Goal: Information Seeking & Learning: Learn about a topic

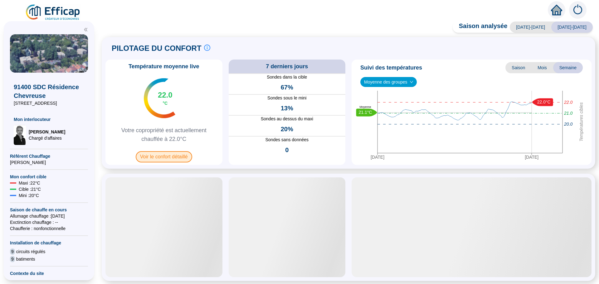
click at [184, 160] on span "Voir le confort détaillé" at bounding box center [164, 156] width 56 height 11
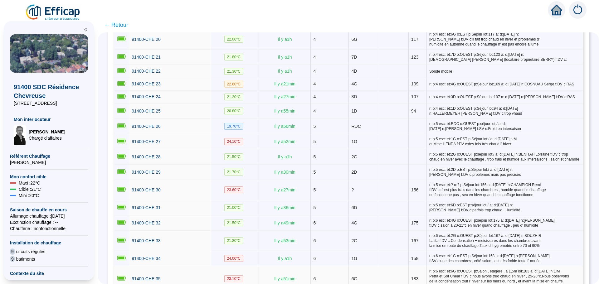
scroll to position [343, 0]
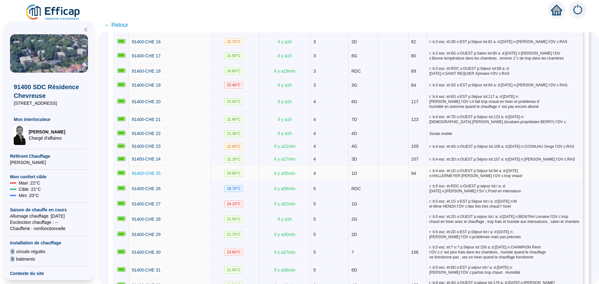
click at [147, 171] on span "91400-CHE 25" at bounding box center [146, 173] width 29 height 5
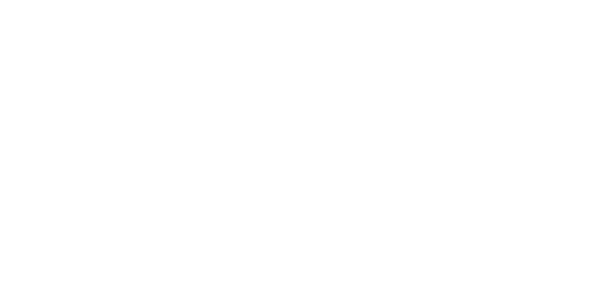
click at [147, 171] on div at bounding box center [299, 142] width 599 height 284
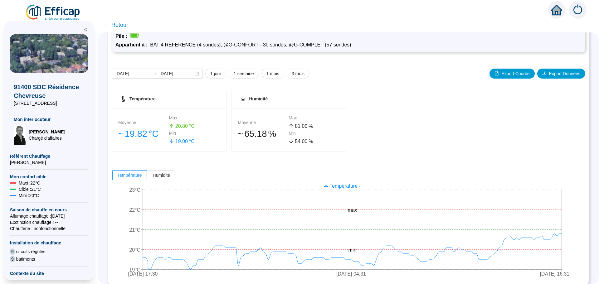
scroll to position [44, 0]
click at [123, 28] on span "← Retour" at bounding box center [116, 25] width 24 height 9
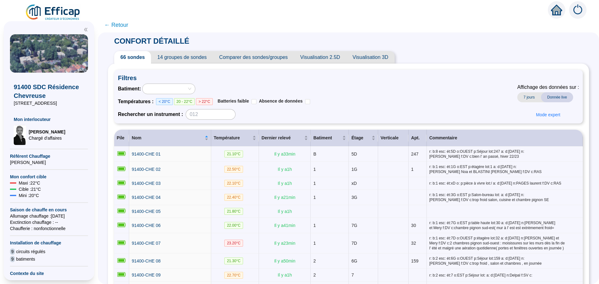
click at [124, 26] on span "← Retour" at bounding box center [116, 25] width 24 height 9
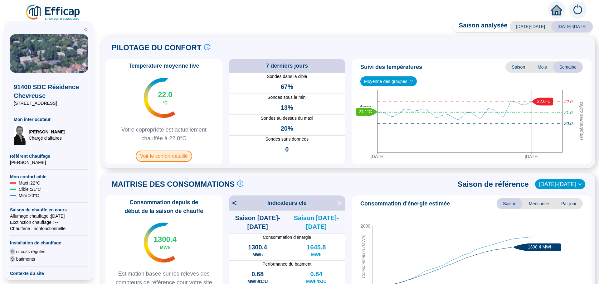
click at [165, 159] on span "Voir le confort détaillé" at bounding box center [164, 156] width 56 height 11
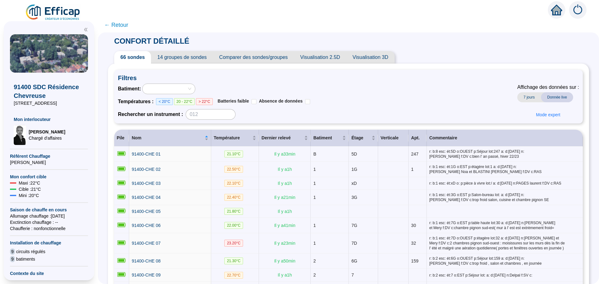
click at [282, 56] on span "Comparer des sondes/groupes" at bounding box center [253, 57] width 81 height 12
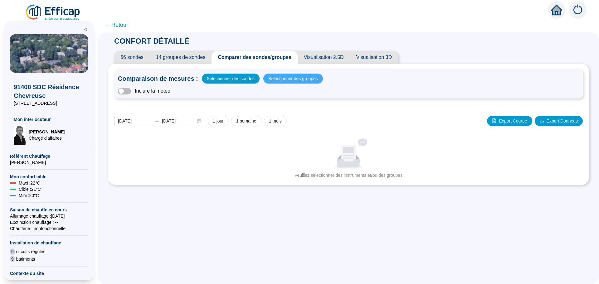
click at [284, 80] on span "Sélectionner des groupes" at bounding box center [293, 78] width 50 height 9
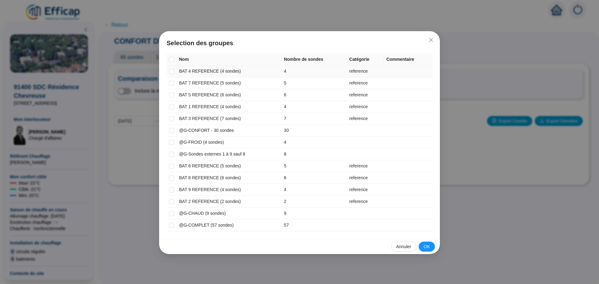
click at [195, 73] on td "BAT 4 REFERENCE (4 sondes)" at bounding box center [229, 72] width 105 height 12
click at [172, 72] on input "checkbox" at bounding box center [171, 71] width 5 height 5
checkbox input "true"
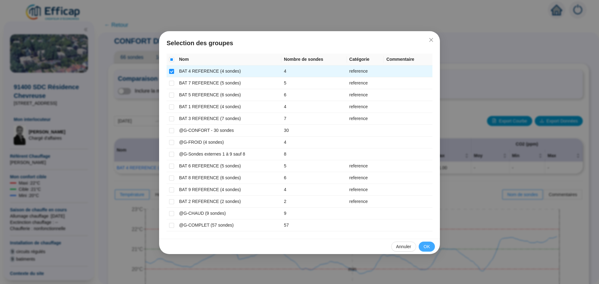
click at [427, 246] on span "OK" at bounding box center [427, 247] width 6 height 7
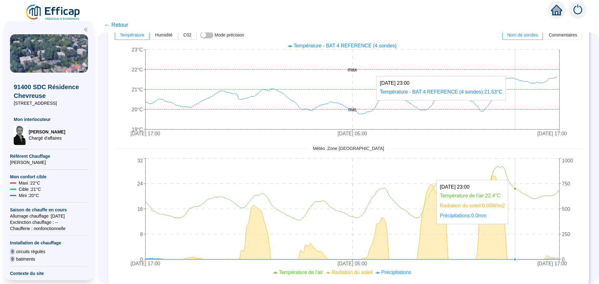
scroll to position [172, 0]
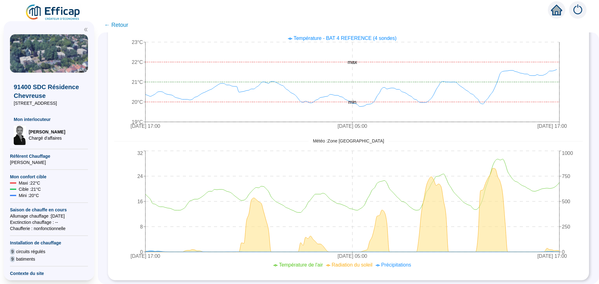
click at [127, 27] on span "← Retour" at bounding box center [116, 25] width 24 height 9
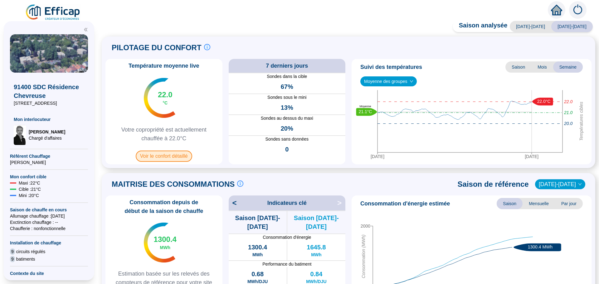
click at [176, 158] on span "Voir le confort détaillé" at bounding box center [164, 156] width 56 height 11
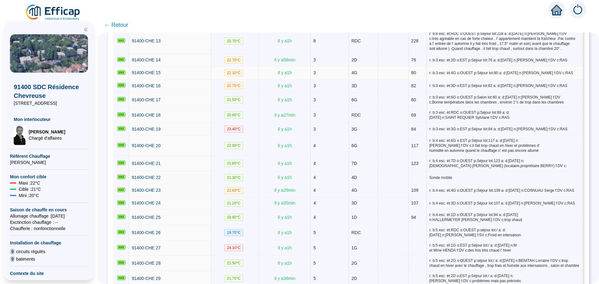
scroll to position [343, 0]
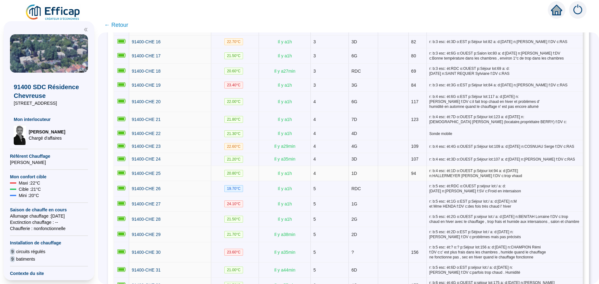
click at [166, 170] on div "91400-CHE 25" at bounding box center [170, 173] width 77 height 7
click at [157, 172] on span "91400-CHE 25" at bounding box center [146, 173] width 29 height 5
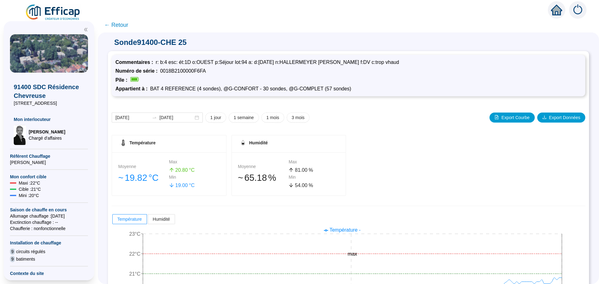
scroll to position [49, 0]
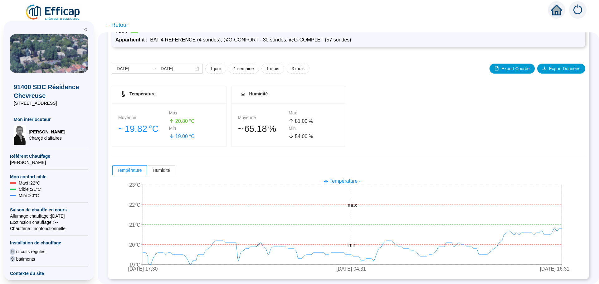
click at [118, 25] on span "← Retour" at bounding box center [116, 25] width 24 height 9
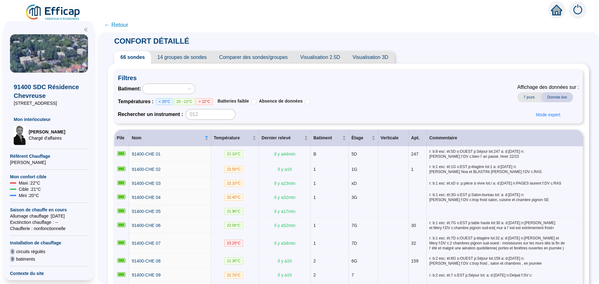
click at [273, 60] on span "Comparer des sondes/groupes" at bounding box center [253, 57] width 81 height 12
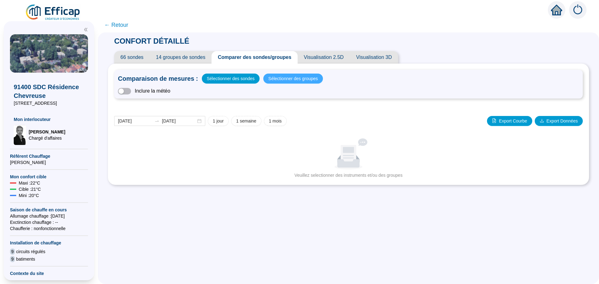
click at [301, 80] on span "Sélectionner des groupes" at bounding box center [293, 78] width 50 height 9
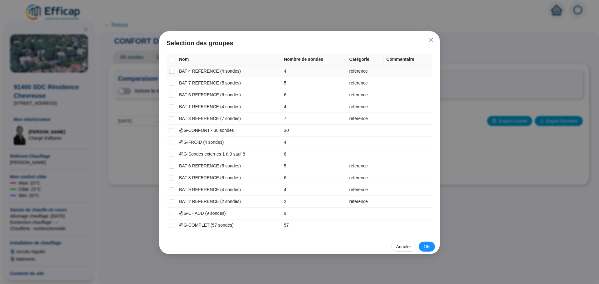
click at [172, 72] on input "checkbox" at bounding box center [171, 71] width 5 height 5
checkbox input "true"
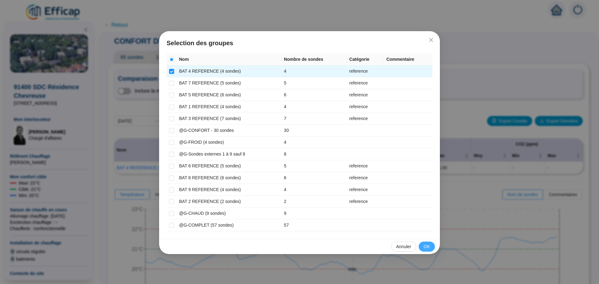
click at [427, 247] on span "OK" at bounding box center [427, 247] width 6 height 7
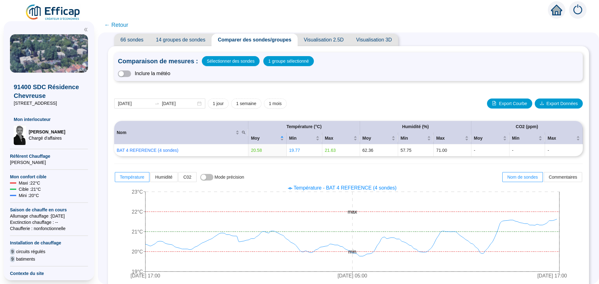
scroll to position [17, 0]
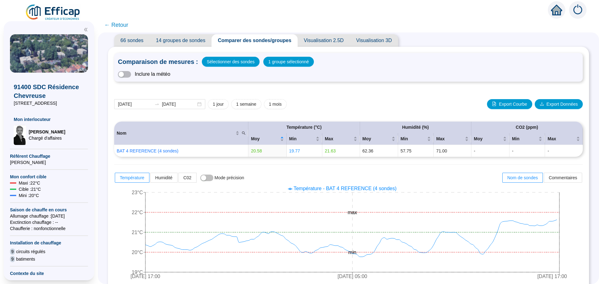
click at [125, 24] on span "← Retour" at bounding box center [116, 25] width 24 height 9
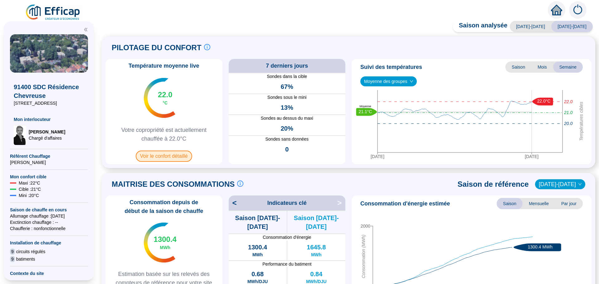
click at [165, 155] on span "Voir le confort détaillé" at bounding box center [164, 156] width 56 height 11
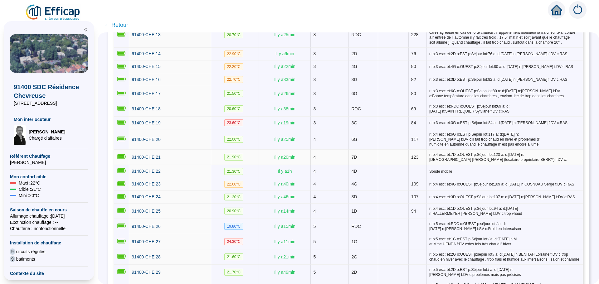
scroll to position [343, 0]
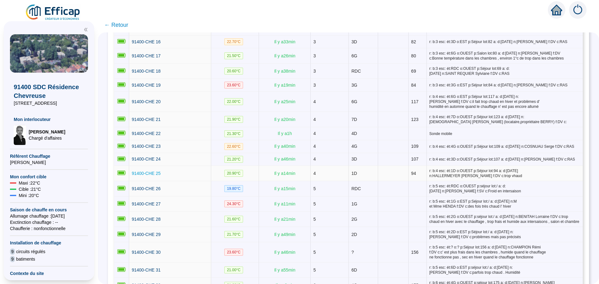
click at [159, 173] on span "91400-CHE 25" at bounding box center [146, 173] width 29 height 5
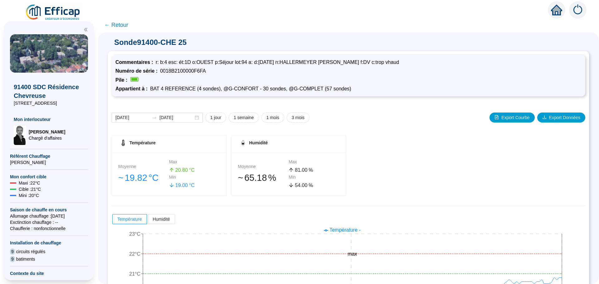
scroll to position [49, 0]
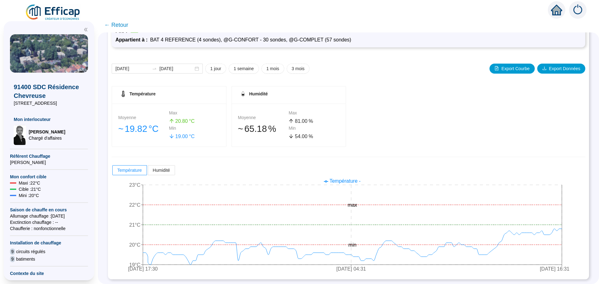
click at [121, 23] on span "← Retour" at bounding box center [116, 25] width 24 height 9
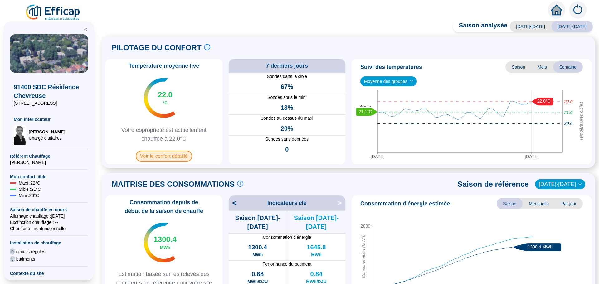
click at [160, 157] on span "Voir le confort détaillé" at bounding box center [164, 156] width 56 height 11
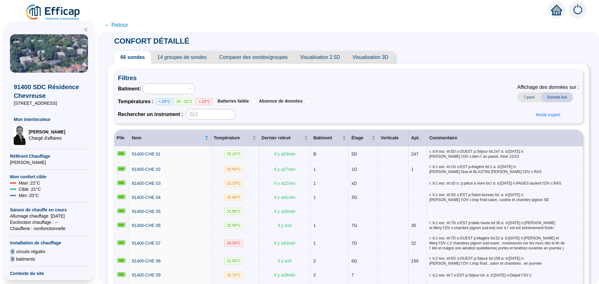
click at [254, 59] on span "Comparer des sondes/groupes" at bounding box center [253, 57] width 81 height 12
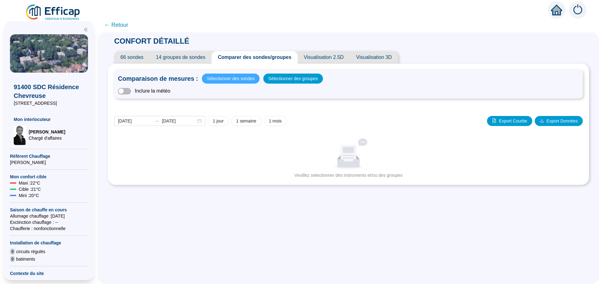
click at [236, 79] on span "Sélectionner des sondes" at bounding box center [231, 78] width 48 height 9
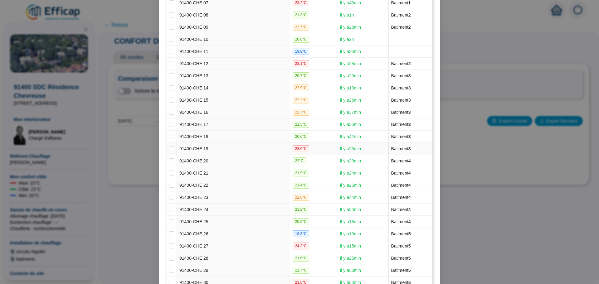
scroll to position [219, 0]
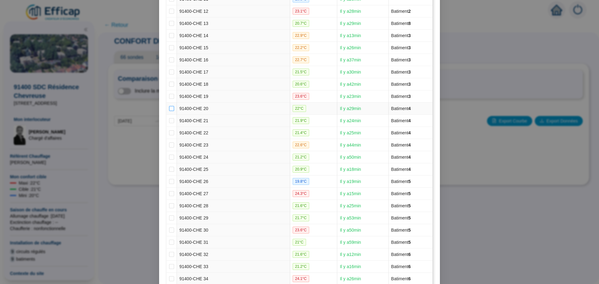
click at [169, 108] on input "checkbox" at bounding box center [171, 108] width 5 height 5
checkbox input "true"
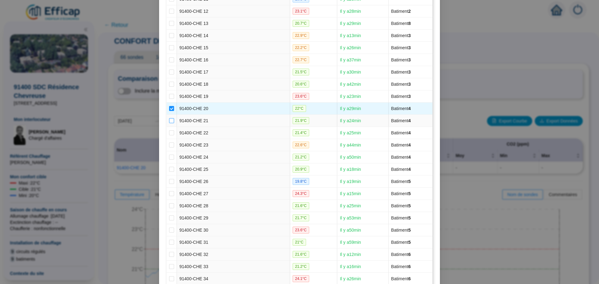
click at [169, 120] on input "checkbox" at bounding box center [171, 120] width 5 height 5
checkbox input "true"
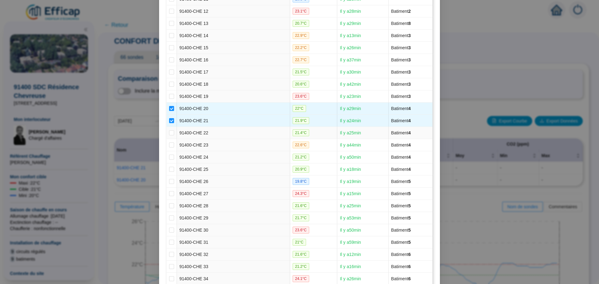
click at [167, 133] on td at bounding box center [172, 133] width 10 height 12
click at [169, 133] on input "checkbox" at bounding box center [171, 132] width 5 height 5
checkbox input "true"
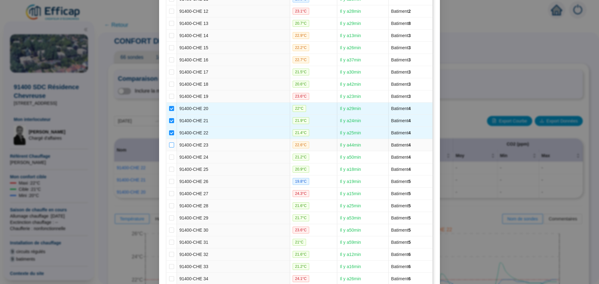
click at [169, 145] on input "checkbox" at bounding box center [171, 145] width 5 height 5
checkbox input "true"
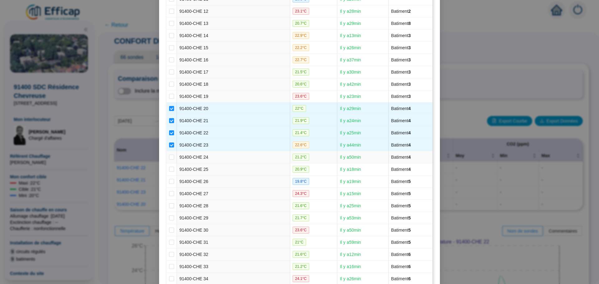
click at [167, 156] on td at bounding box center [172, 157] width 10 height 12
click at [169, 160] on input "checkbox" at bounding box center [171, 157] width 5 height 5
checkbox input "true"
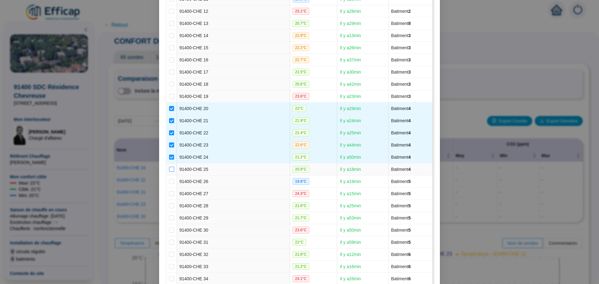
click at [169, 170] on input "checkbox" at bounding box center [171, 169] width 5 height 5
checkbox input "true"
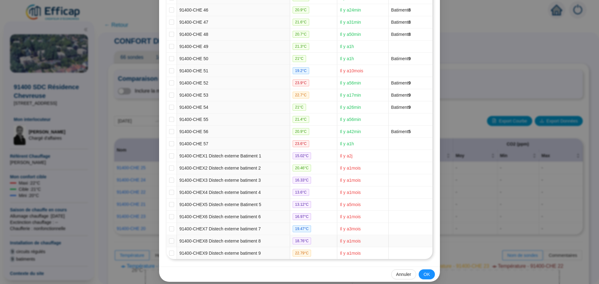
scroll to position [639, 0]
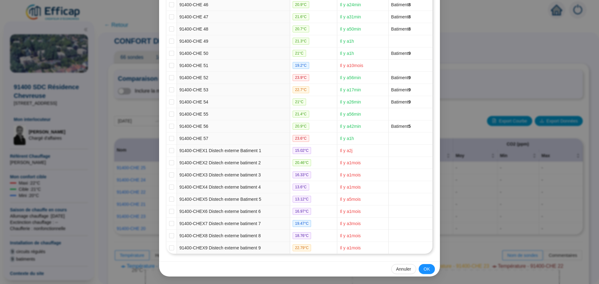
click at [426, 269] on span "OK" at bounding box center [427, 269] width 6 height 7
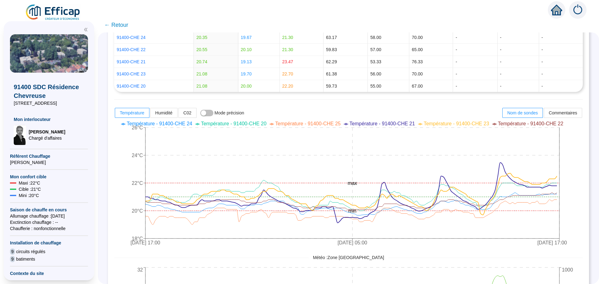
scroll to position [156, 0]
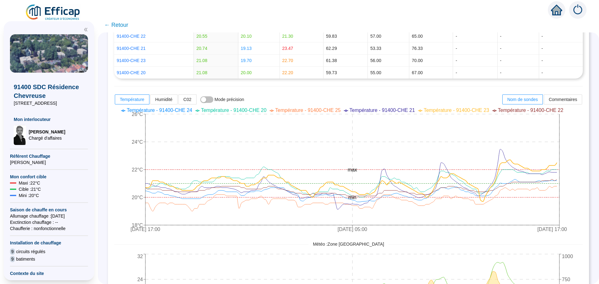
click at [123, 27] on span "← Retour" at bounding box center [116, 25] width 24 height 9
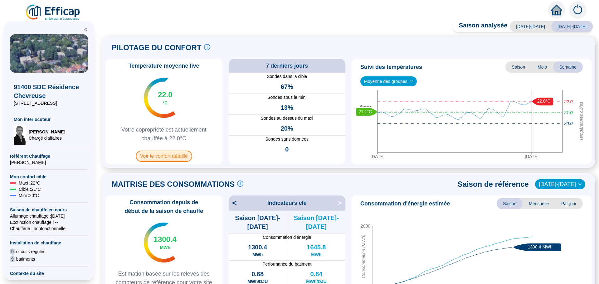
click at [169, 156] on span "Voir le confort détaillé" at bounding box center [164, 156] width 56 height 11
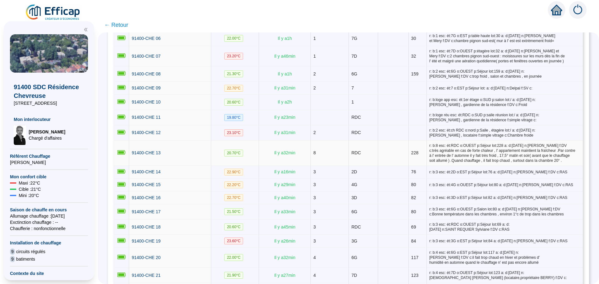
scroll to position [281, 0]
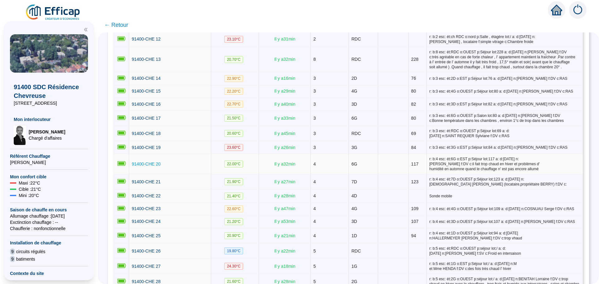
click at [145, 162] on span "91400-CHE 20" at bounding box center [146, 164] width 29 height 5
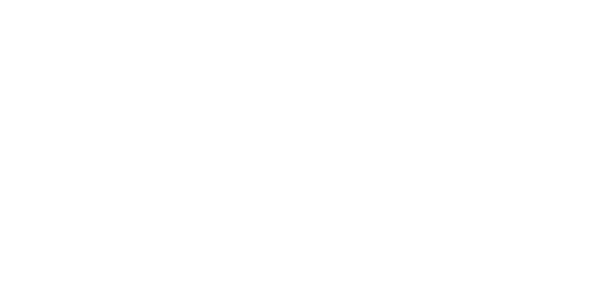
click at [145, 162] on div at bounding box center [299, 142] width 599 height 284
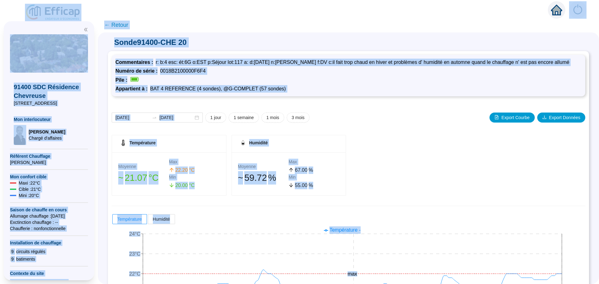
scroll to position [49, 0]
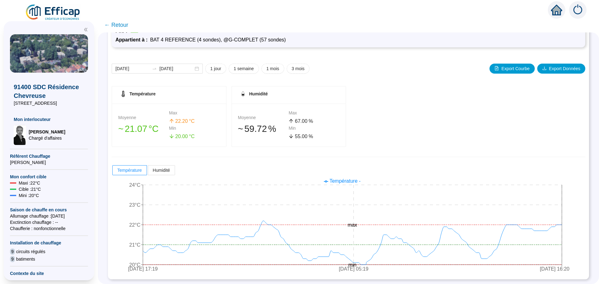
click at [128, 27] on span "← Retour" at bounding box center [116, 25] width 24 height 9
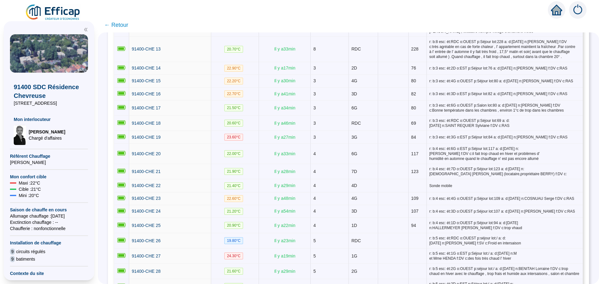
scroll to position [343, 0]
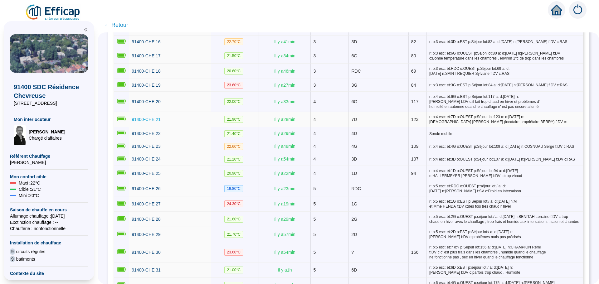
click at [155, 118] on span "91400-CHE 21" at bounding box center [146, 119] width 29 height 5
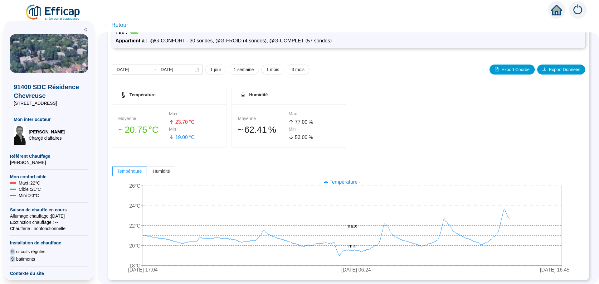
scroll to position [49, 0]
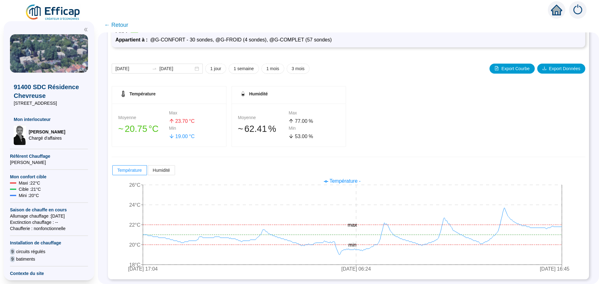
click at [118, 24] on span "← Retour" at bounding box center [116, 25] width 24 height 9
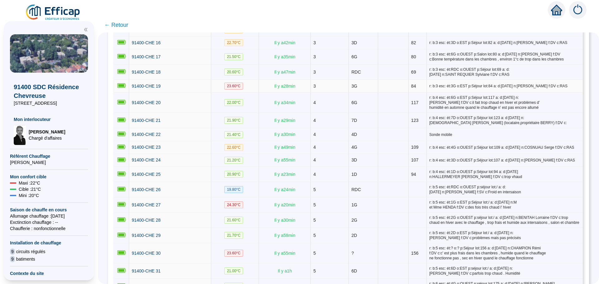
scroll to position [343, 0]
click at [148, 144] on span "91400-CHE 23" at bounding box center [146, 146] width 29 height 5
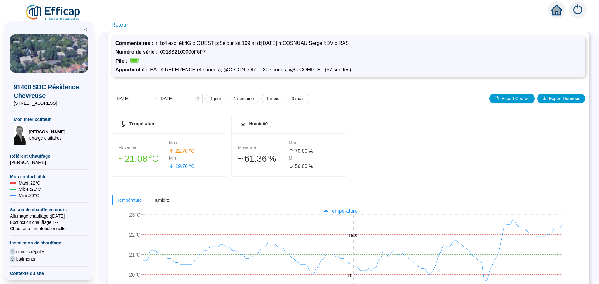
scroll to position [49, 0]
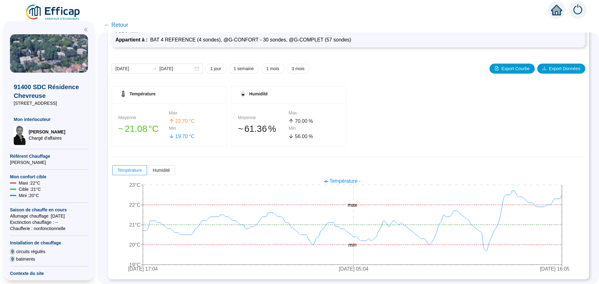
click at [120, 25] on span "← Retour" at bounding box center [116, 25] width 24 height 9
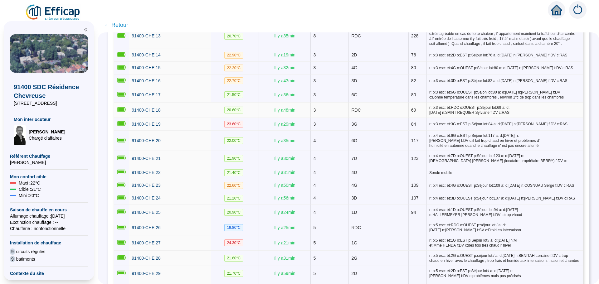
scroll to position [343, 0]
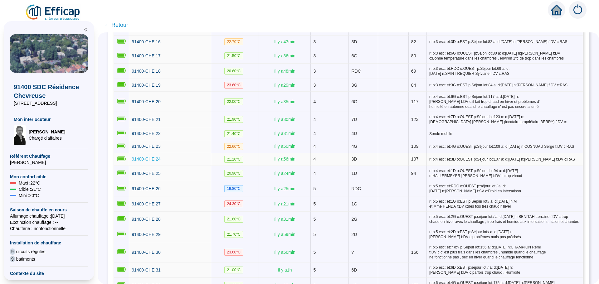
click at [149, 157] on span "91400-CHE 24" at bounding box center [146, 159] width 29 height 5
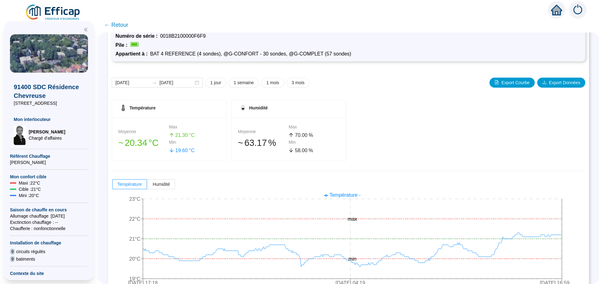
scroll to position [49, 0]
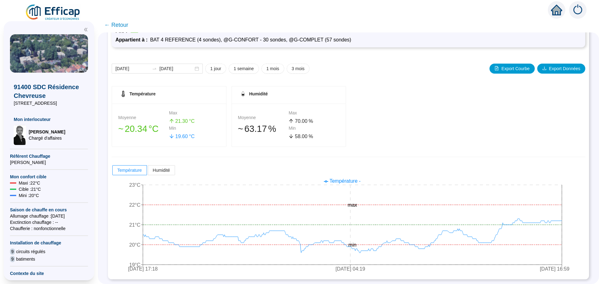
click at [123, 24] on span "← Retour" at bounding box center [116, 25] width 24 height 9
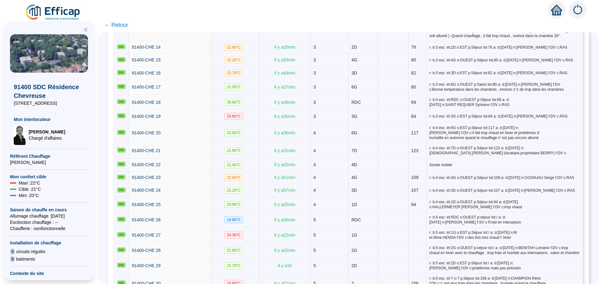
scroll to position [375, 0]
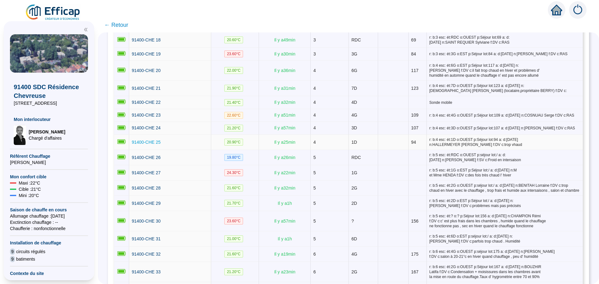
click at [151, 141] on span "91400-CHE 25" at bounding box center [146, 142] width 29 height 5
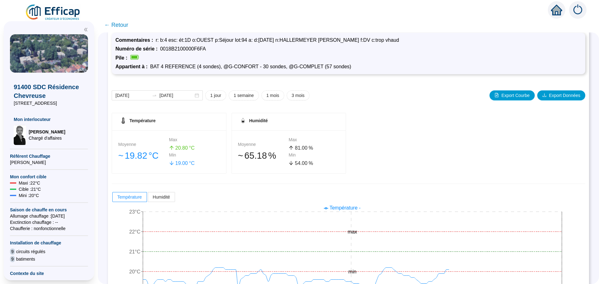
scroll to position [49, 0]
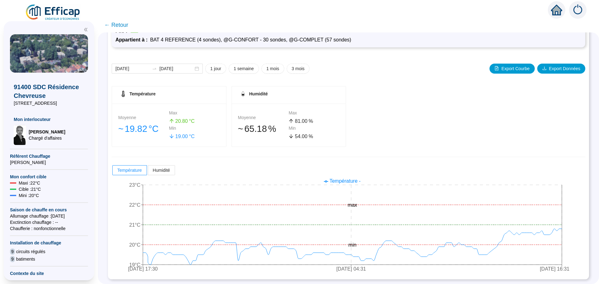
click at [125, 26] on span "← Retour" at bounding box center [116, 25] width 24 height 9
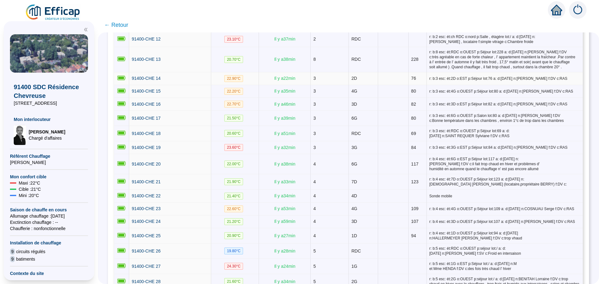
scroll to position [343, 0]
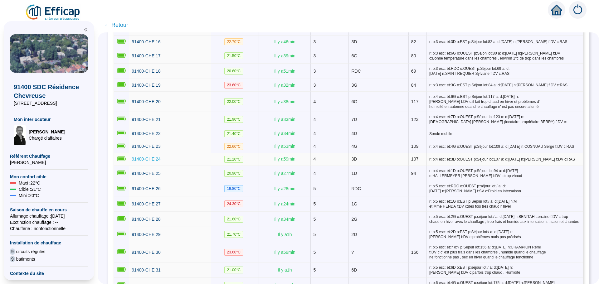
click at [150, 157] on span "91400-CHE 24" at bounding box center [146, 159] width 29 height 5
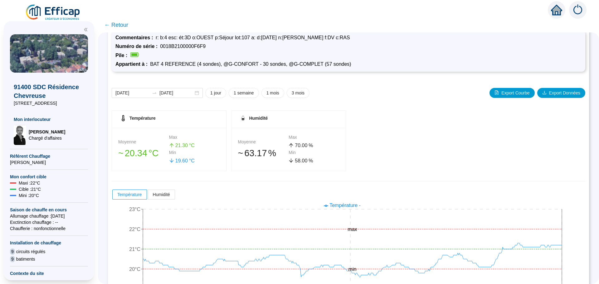
scroll to position [49, 0]
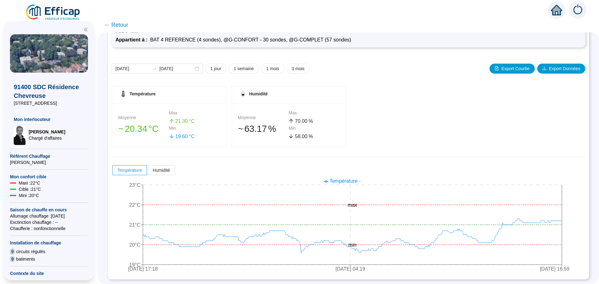
click at [122, 23] on span "← Retour" at bounding box center [116, 25] width 24 height 9
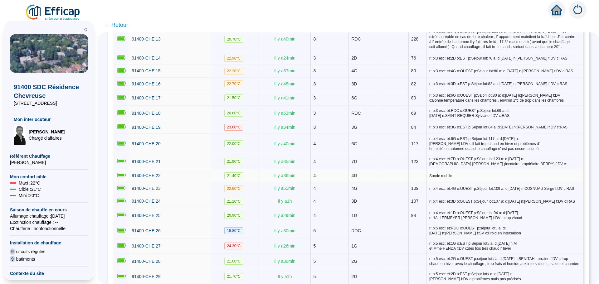
scroll to position [312, 0]
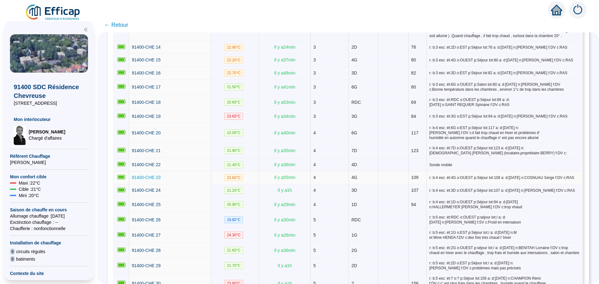
click at [159, 176] on span "91400-CHE 23" at bounding box center [146, 177] width 29 height 5
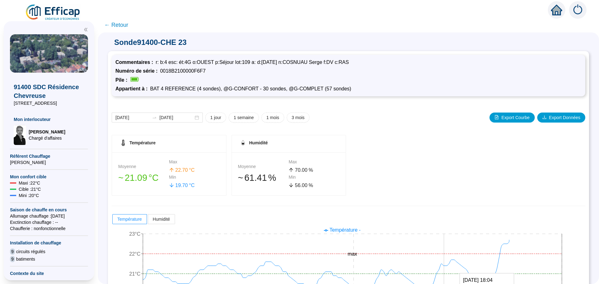
scroll to position [49, 0]
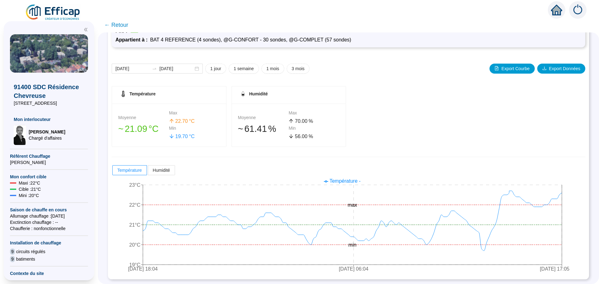
click at [122, 27] on span "← Retour" at bounding box center [116, 25] width 24 height 9
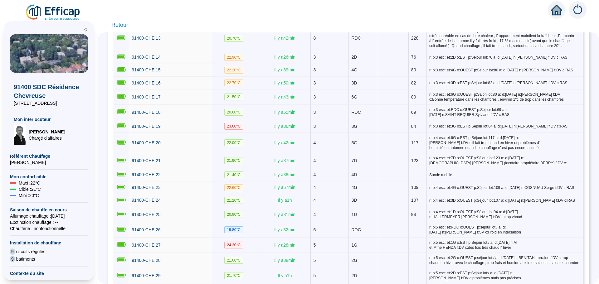
scroll to position [312, 0]
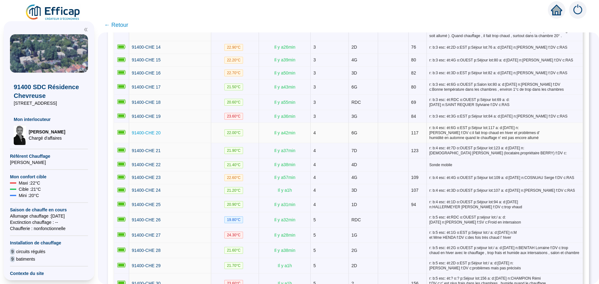
click at [140, 130] on span "91400-CHE 20" at bounding box center [146, 132] width 29 height 5
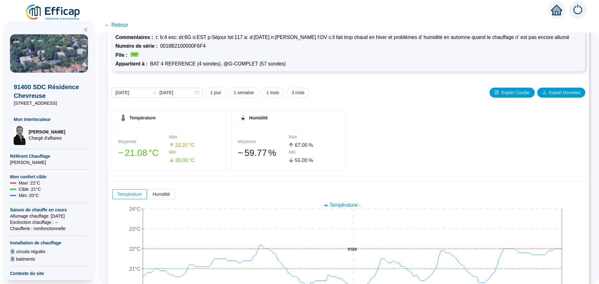
scroll to position [49, 0]
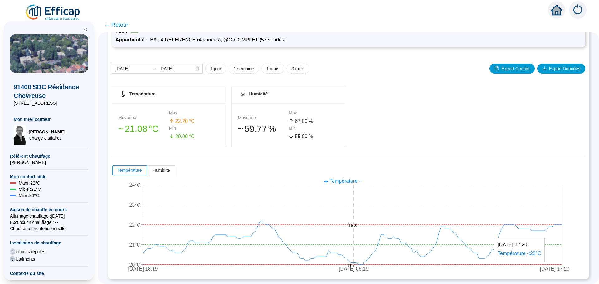
click at [566, 224] on icon "[DATE] 18:19 [DATE] 06:19 [DATE] 17:20 20°C 21°C 22°C 23°C 24°C min max" at bounding box center [344, 226] width 464 height 100
click at [127, 28] on span "← Retour" at bounding box center [116, 25] width 24 height 9
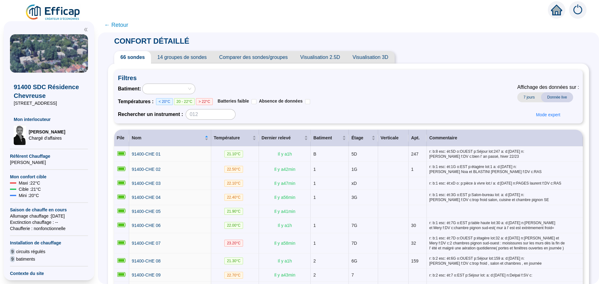
click at [122, 22] on span "← Retour" at bounding box center [116, 25] width 24 height 9
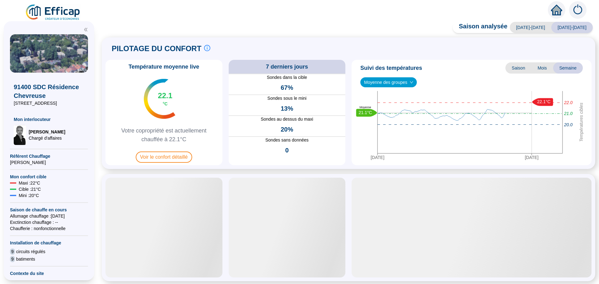
click at [159, 158] on span "Voir le confort détaillé" at bounding box center [164, 157] width 56 height 11
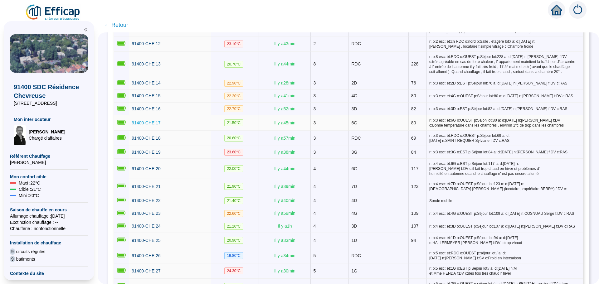
scroll to position [281, 0]
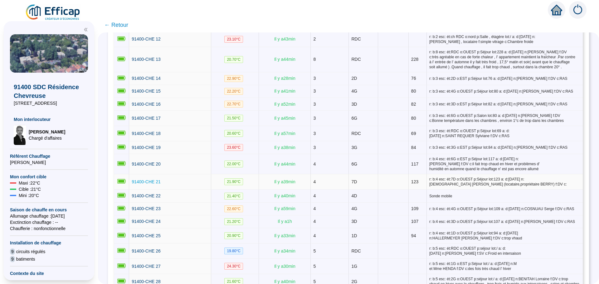
click at [159, 181] on span "91400-CHE 21" at bounding box center [146, 181] width 29 height 5
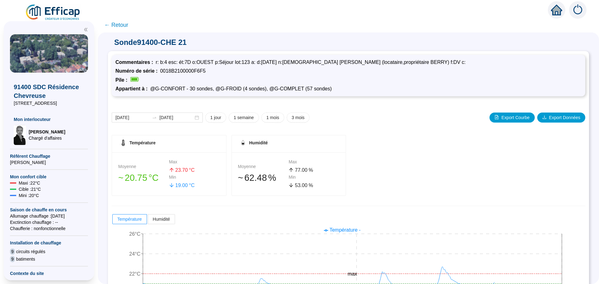
scroll to position [49, 0]
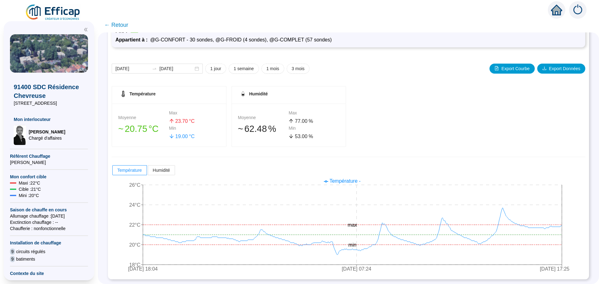
click at [121, 26] on span "← Retour" at bounding box center [116, 25] width 24 height 9
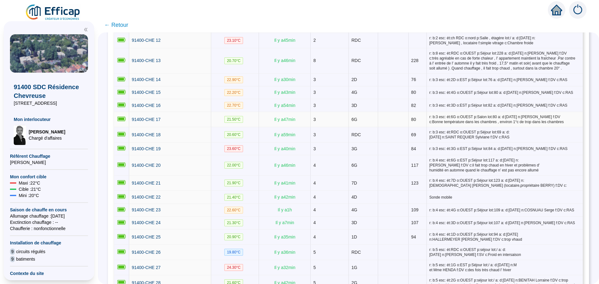
scroll to position [281, 0]
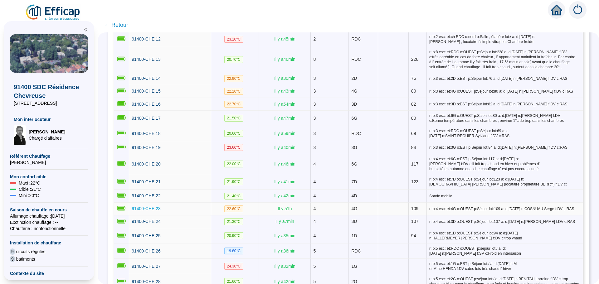
click at [160, 206] on span "91400-CHE 23" at bounding box center [146, 208] width 29 height 5
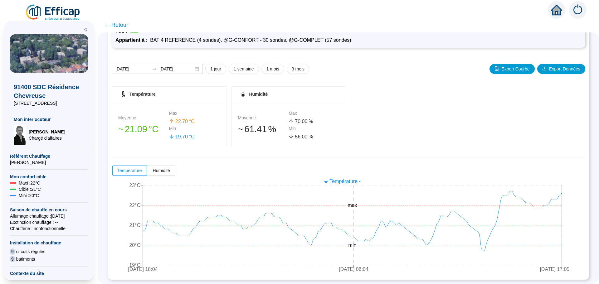
scroll to position [49, 0]
click at [113, 27] on span "← Retour" at bounding box center [116, 25] width 24 height 9
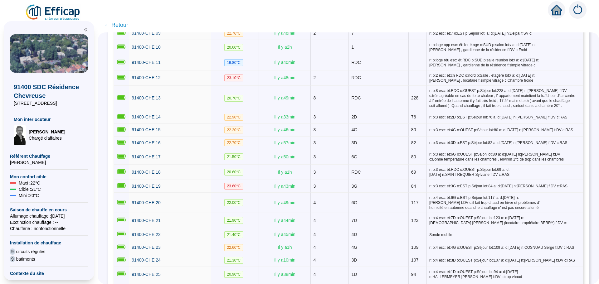
scroll to position [281, 0]
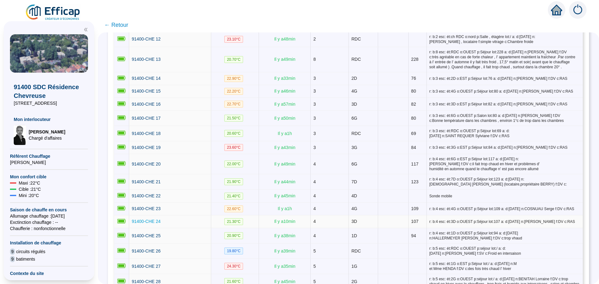
click at [151, 219] on span "91400-CHE 24" at bounding box center [146, 221] width 29 height 5
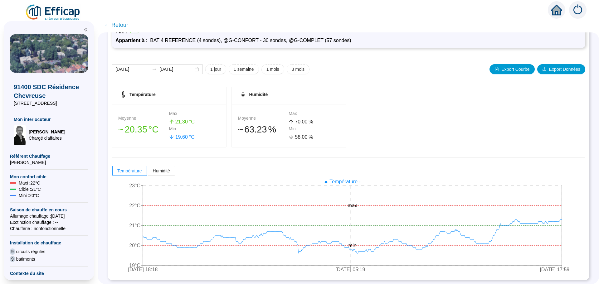
scroll to position [49, 0]
click at [124, 27] on span "← Retour" at bounding box center [116, 25] width 24 height 9
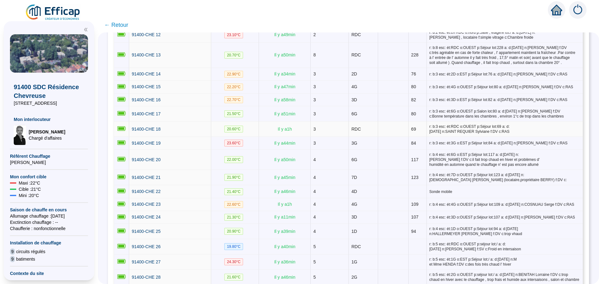
scroll to position [343, 0]
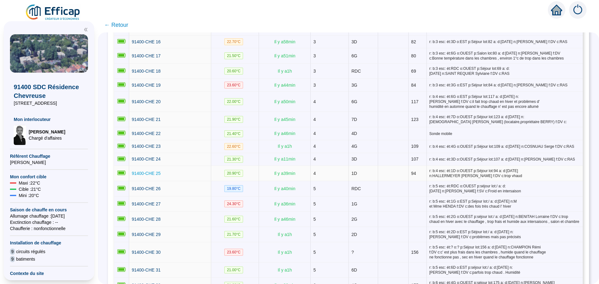
click at [156, 171] on span "91400-CHE 25" at bounding box center [146, 173] width 29 height 5
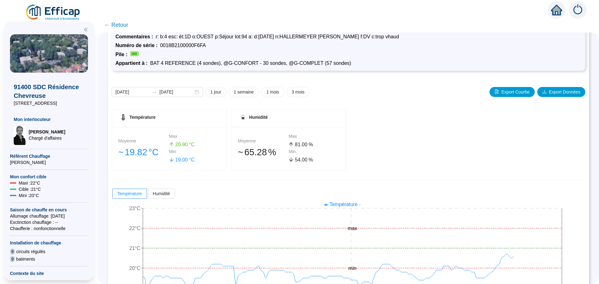
scroll to position [49, 0]
